Goal: Information Seeking & Learning: Learn about a topic

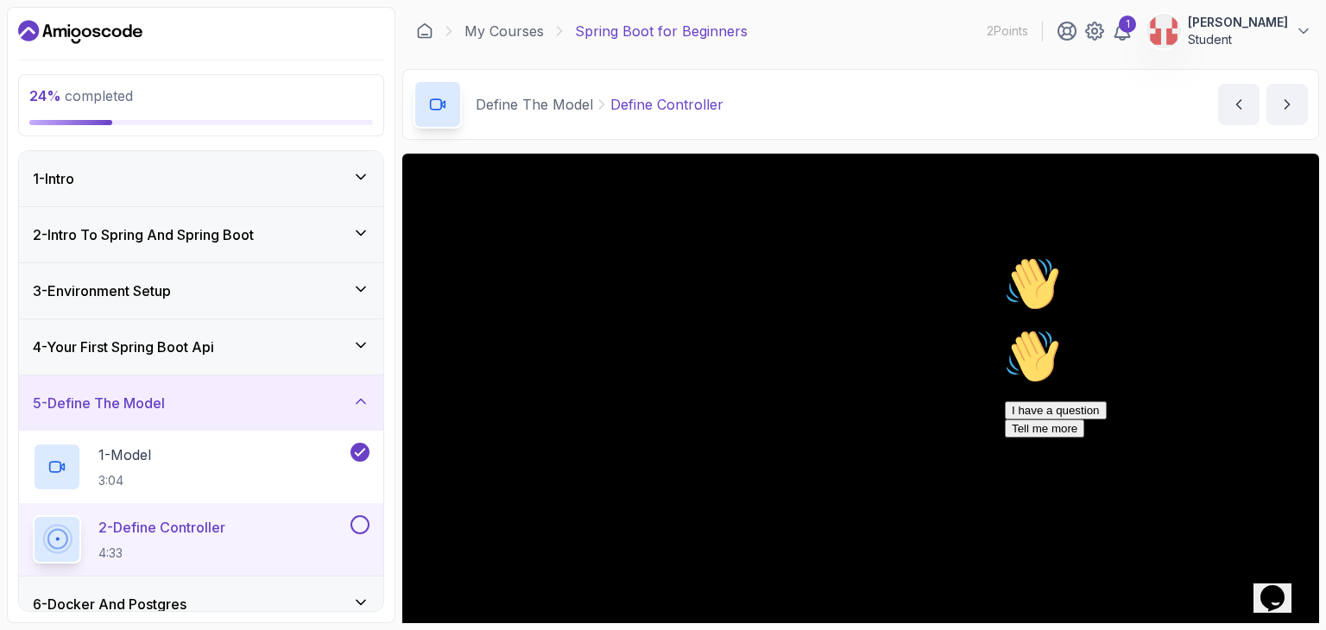
scroll to position [141, 0]
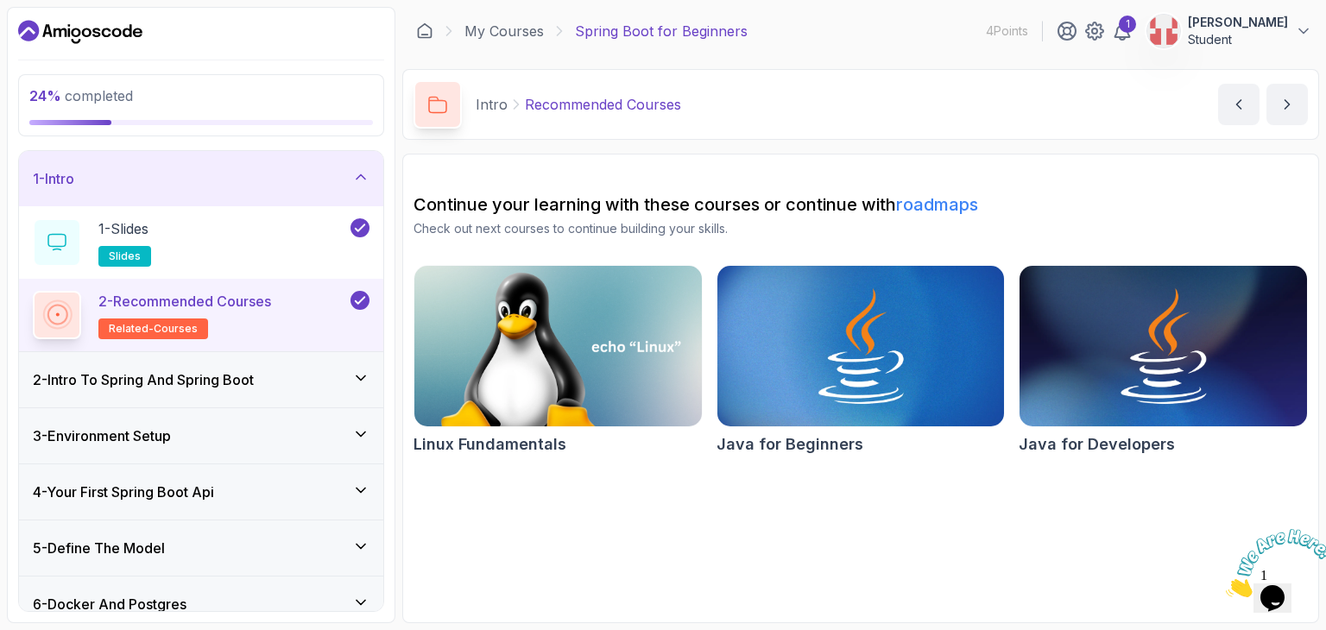
drag, startPoint x: 357, startPoint y: 370, endPoint x: 366, endPoint y: 426, distance: 56.1
click at [366, 426] on div "1 - Intro 1 - Slides slides 2 - Recommended Courses related-courses 2 - Intro T…" at bounding box center [201, 381] width 364 height 460
click at [366, 426] on icon at bounding box center [360, 434] width 17 height 17
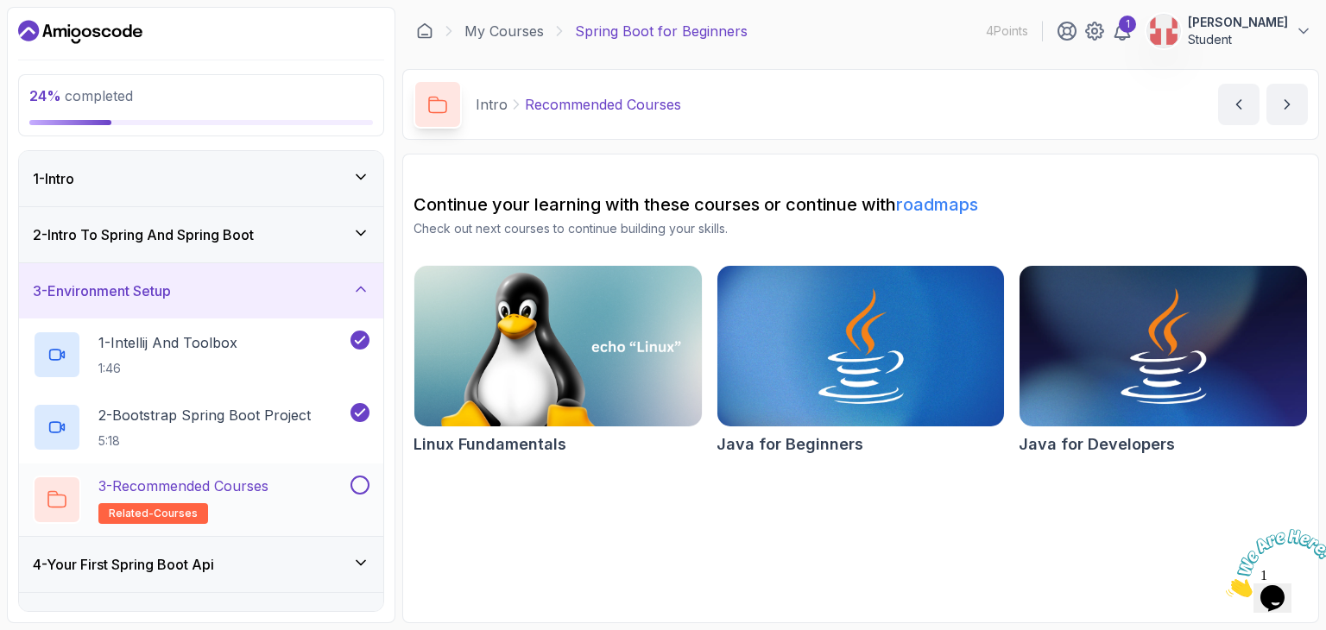
click at [358, 492] on button at bounding box center [359, 485] width 19 height 19
click at [364, 571] on div "4 - Your First Spring Boot Api" at bounding box center [201, 564] width 337 height 21
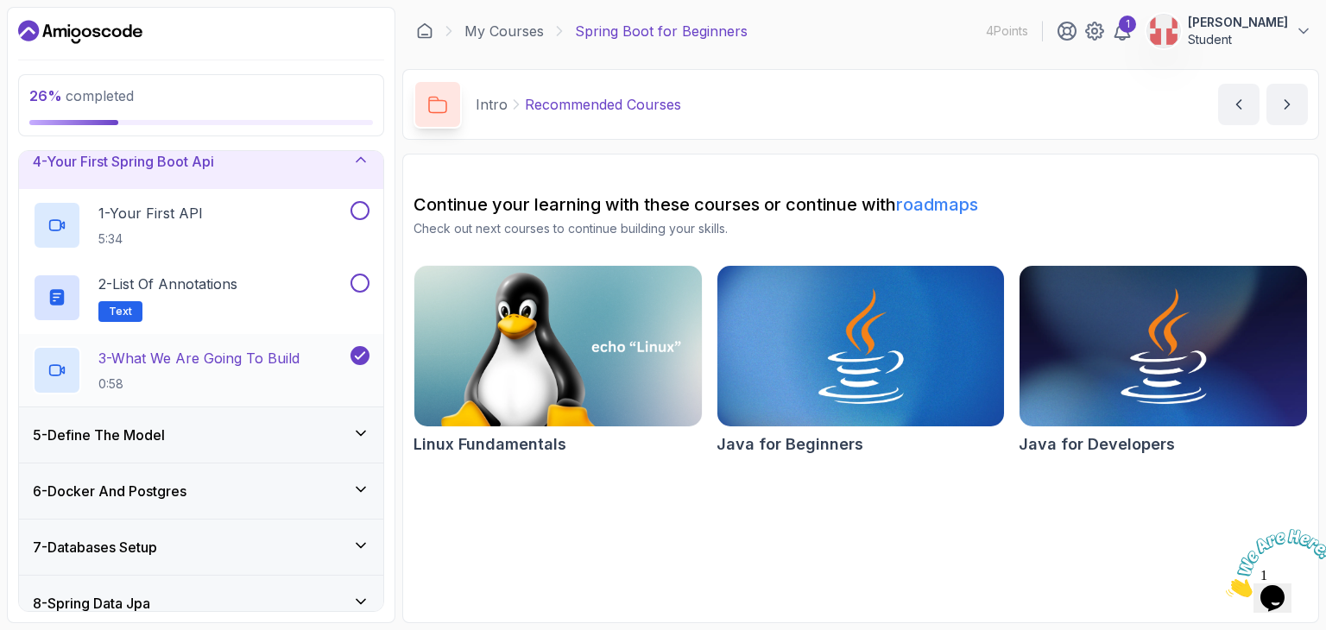
scroll to position [188, 0]
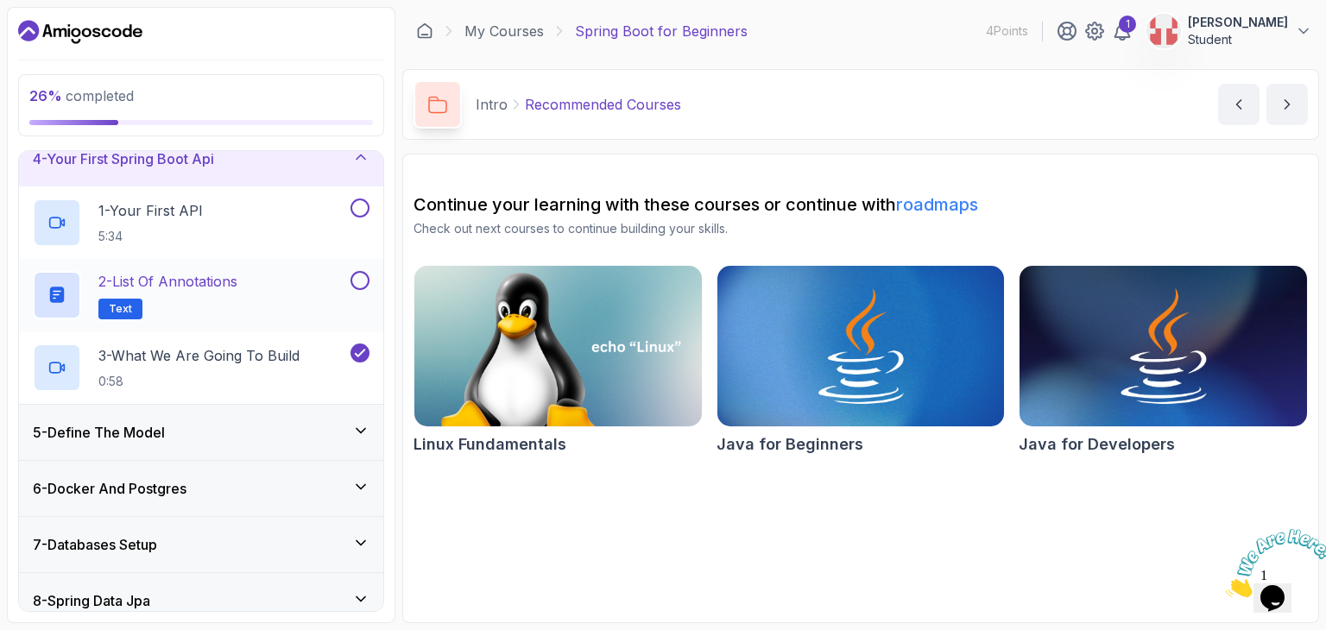
click at [361, 280] on button at bounding box center [359, 280] width 19 height 19
click at [363, 201] on button at bounding box center [359, 208] width 19 height 19
click at [352, 415] on div "5 - Define The Model" at bounding box center [201, 432] width 364 height 55
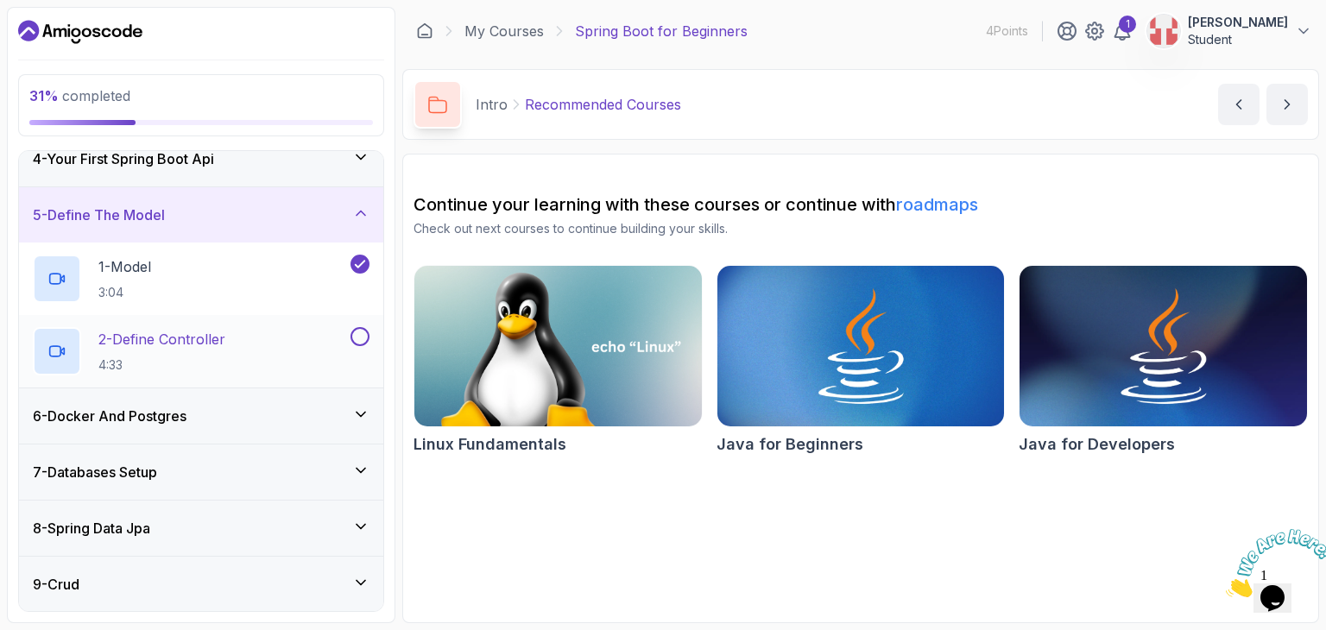
click at [201, 336] on p "2 - Define Controller" at bounding box center [161, 339] width 127 height 21
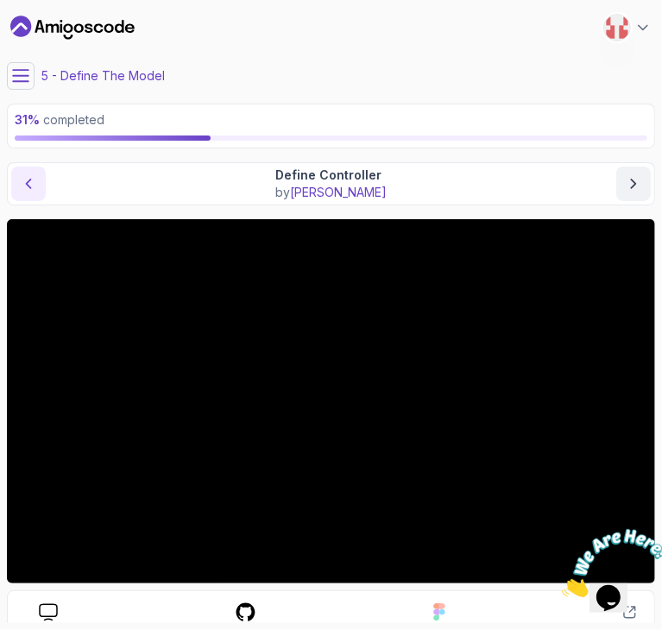
click at [34, 186] on icon "previous content" at bounding box center [28, 183] width 17 height 17
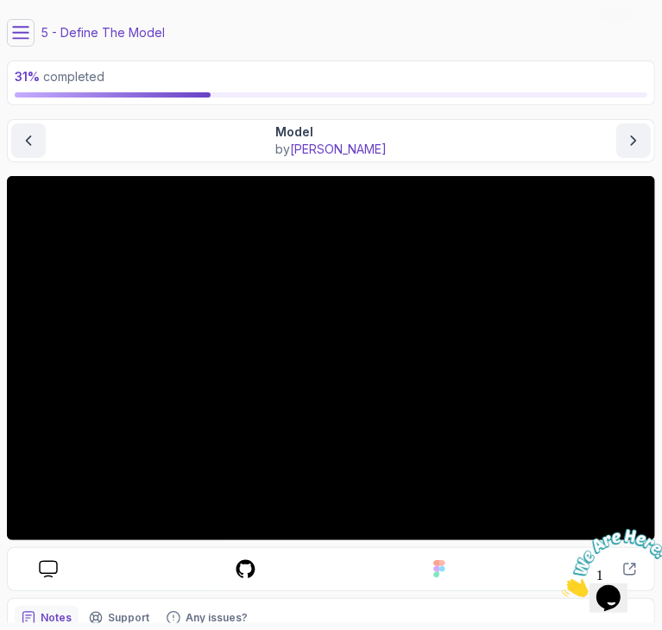
scroll to position [42, 0]
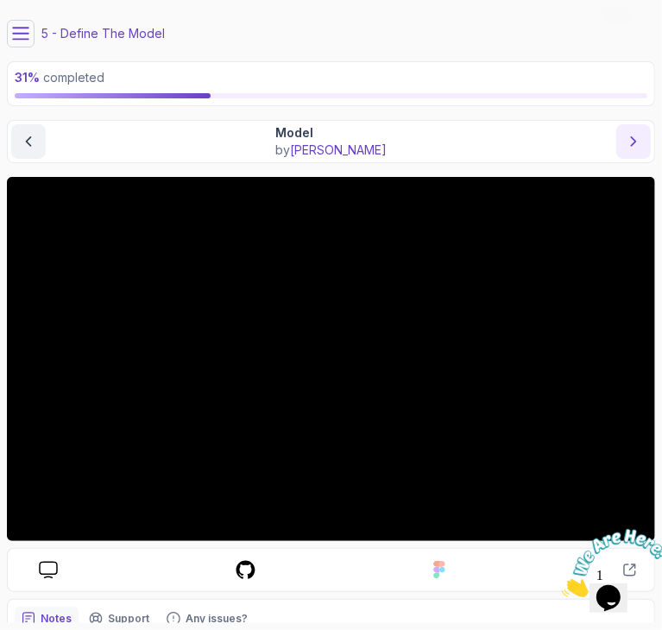
click at [622, 148] on button "next content" at bounding box center [633, 141] width 35 height 35
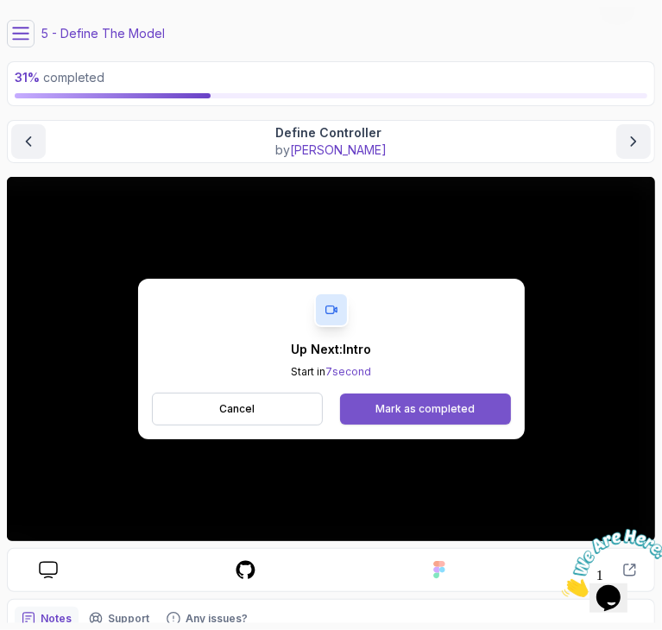
click at [445, 398] on button "Mark as completed" at bounding box center [425, 409] width 170 height 31
click at [411, 399] on button "Mark as completed" at bounding box center [425, 409] width 170 height 31
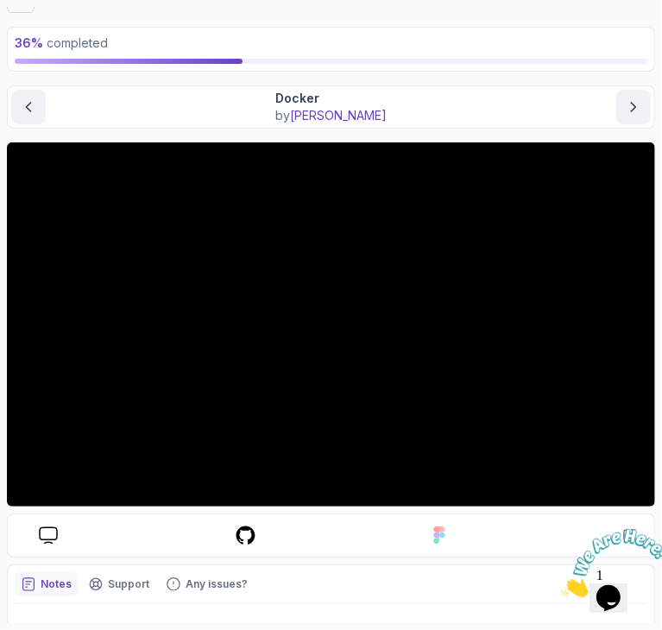
scroll to position [42, 0]
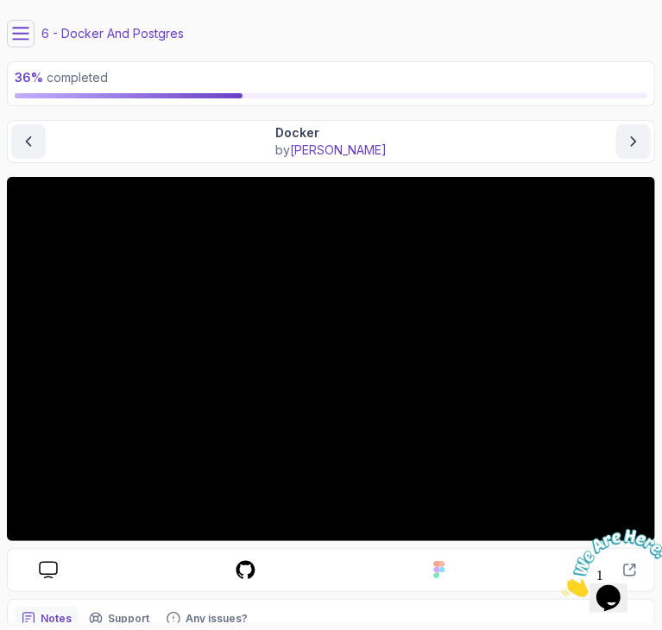
drag, startPoint x: 635, startPoint y: 527, endPoint x: 846, endPoint y: 949, distance: 471.4
click at [634, 528] on div at bounding box center [607, 562] width 93 height 68
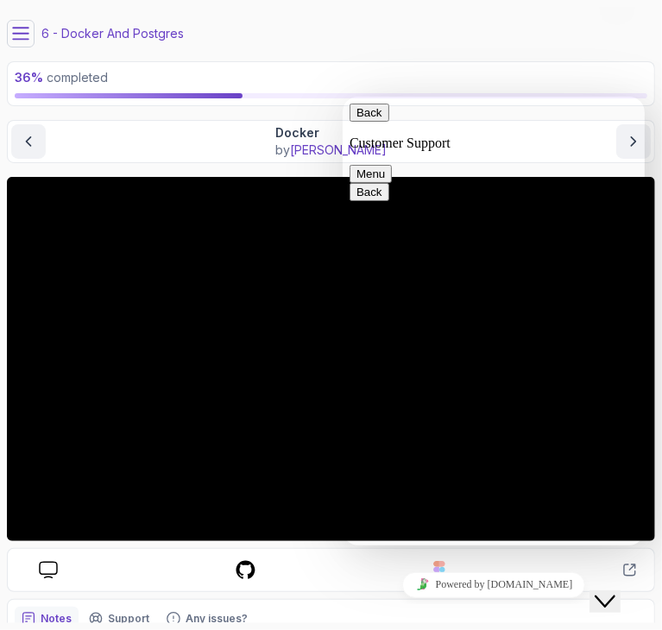
click at [530, 69] on p "36 % completed" at bounding box center [331, 77] width 633 height 17
click at [363, 119] on button "Back" at bounding box center [369, 112] width 40 height 18
drag, startPoint x: 386, startPoint y: 376, endPoint x: 252, endPoint y: 358, distance: 134.9
click html "Back Rate this chat Insert emoji Customer Support Hi! How can we help? 01:08 I …"
click at [615, 590] on div "Close Chat This icon closes the chat window." at bounding box center [604, 600] width 21 height 21
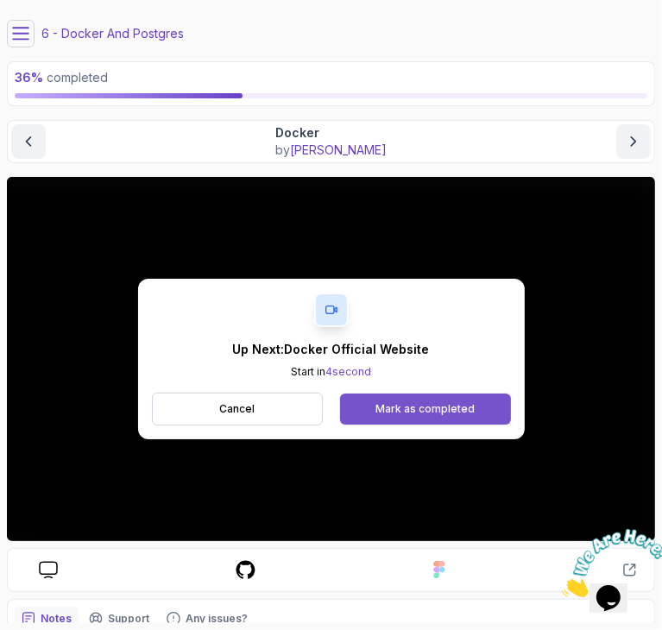
click at [468, 413] on div "Mark as completed" at bounding box center [425, 409] width 99 height 14
